Goal: Task Accomplishment & Management: Complete application form

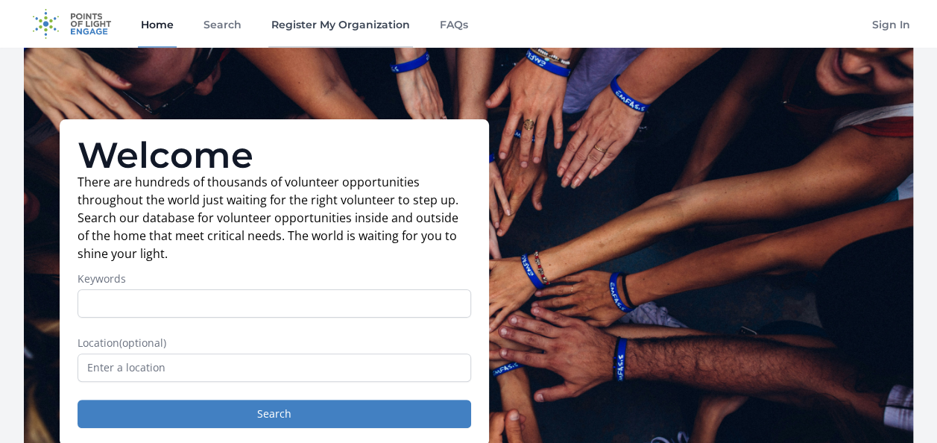
click at [308, 30] on link "Register My Organization" at bounding box center [340, 24] width 145 height 48
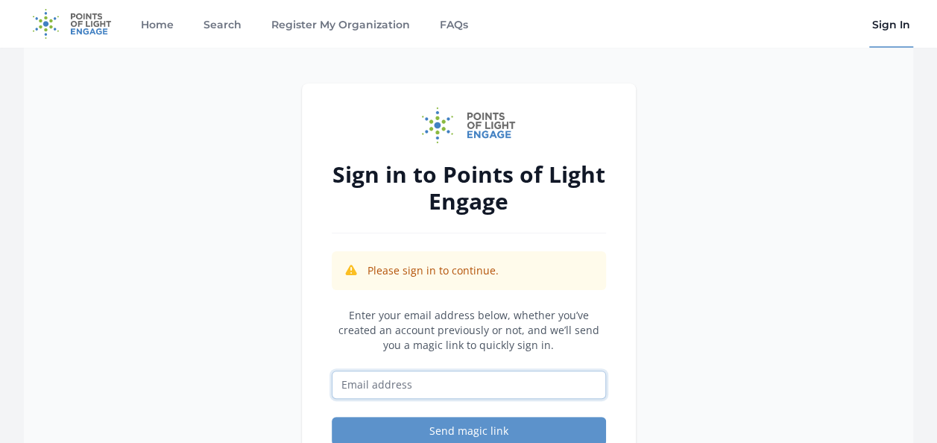
click at [416, 377] on input "Email address" at bounding box center [469, 384] width 274 height 28
click at [295, 339] on div "Sign in to Points of Light Engage Please sign in to continue. Enter your email …" at bounding box center [468, 276] width 889 height 457
click at [82, 30] on img at bounding box center [72, 24] width 96 height 48
